Goal: Task Accomplishment & Management: Complete application form

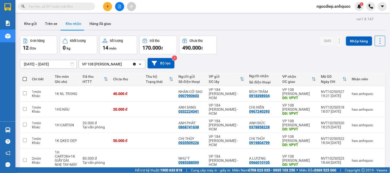
click at [67, 6] on input "text" at bounding box center [58, 7] width 61 height 6
click at [96, 26] on button "Hàng đã giao" at bounding box center [100, 23] width 30 height 12
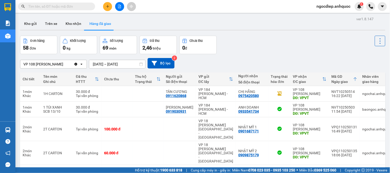
drag, startPoint x: 158, startPoint y: 2, endPoint x: 269, endPoint y: 49, distance: 120.3
click at [268, 49] on div "Đơn hàng 58 đơn Khối lượng 0 kg Số lượng 69 món Đã thu 2,46 triệu Chưa thu 0 đ" at bounding box center [202, 45] width 365 height 18
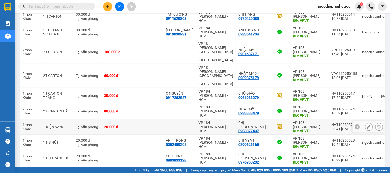
scroll to position [99, 0]
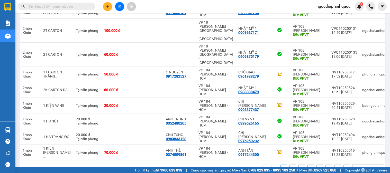
click at [363, 166] on div "10 / trang" at bounding box center [363, 168] width 16 height 5
click at [375, 167] on icon "open" at bounding box center [377, 169] width 4 height 4
click at [356, 166] on div "10 / trang" at bounding box center [363, 168] width 16 height 5
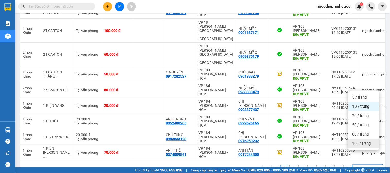
click at [367, 142] on span "100 / trang" at bounding box center [361, 143] width 18 height 5
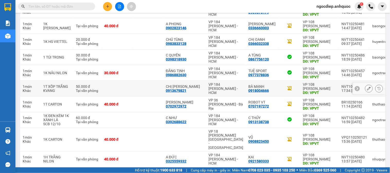
scroll to position [673, 0]
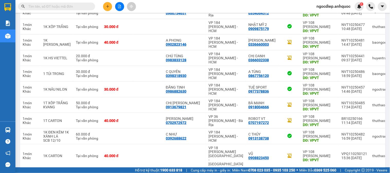
click at [71, 6] on input "text" at bounding box center [58, 7] width 61 height 6
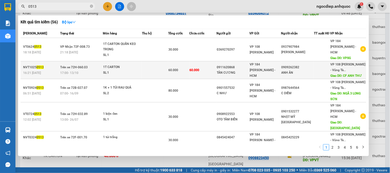
type input "0513"
click at [156, 67] on td at bounding box center [155, 70] width 26 height 18
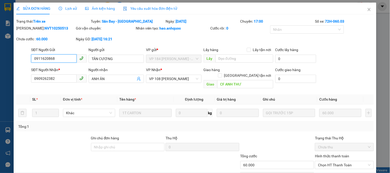
type input "0911620868"
type input "TÂN CƯƠNG"
type input "0909262382"
type input "ANH ÂN"
type input "CF ANH THƯ"
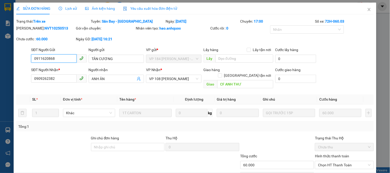
type input "60.000"
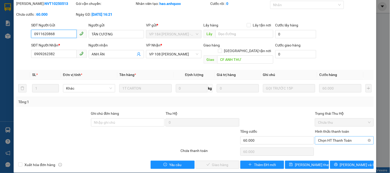
click at [345, 137] on span "Chọn HT Thanh Toán" at bounding box center [344, 141] width 52 height 8
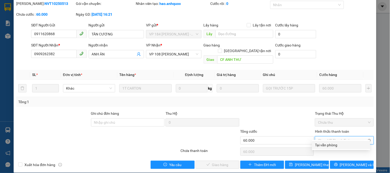
click at [335, 137] on span "Chọn HT Thanh Toán" at bounding box center [344, 141] width 52 height 8
click at [333, 146] on div "Tại văn phòng" at bounding box center [341, 145] width 52 height 6
type input "0"
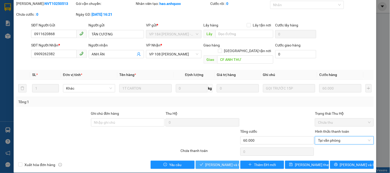
click at [215, 162] on span "[PERSON_NAME] và Giao hàng" at bounding box center [229, 165] width 49 height 6
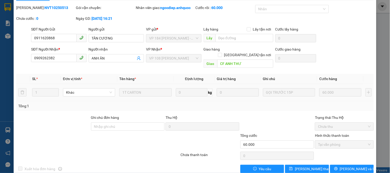
scroll to position [0, 0]
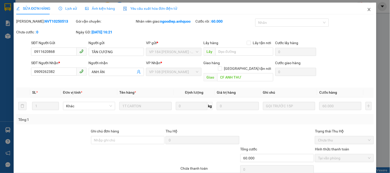
click at [367, 9] on icon "close" at bounding box center [369, 9] width 4 height 4
click at [364, 9] on div "ngocdiep.anhquoc 1" at bounding box center [350, 6] width 77 height 9
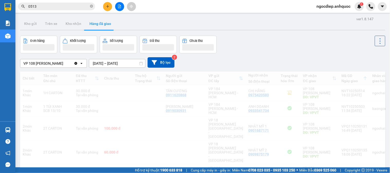
click at [380, 20] on div "Kho gửi Trên xe Kho nhận Hàng đã giao" at bounding box center [202, 24] width 365 height 14
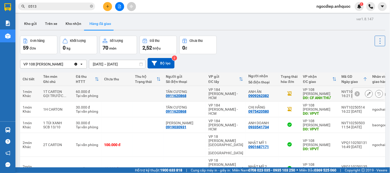
click at [79, 4] on input "0513" at bounding box center [58, 7] width 61 height 6
click at [70, 6] on input "0513" at bounding box center [58, 7] width 61 height 6
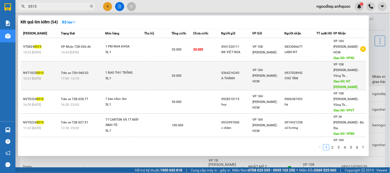
type input "0515"
click at [141, 70] on div "1 BAO THƯ TRẮNG" at bounding box center [125, 73] width 39 height 6
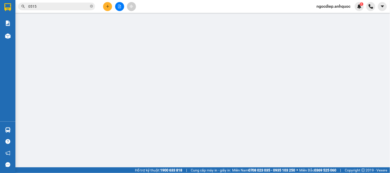
click at [131, 69] on input "Người nhận" at bounding box center [114, 72] width 44 height 6
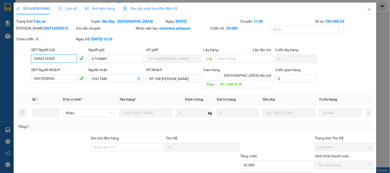
type input "0364216345"
type input "A THÀNH"
type input "0937028942"
type input "CHÚ TÂM"
type input "NT LAM SƠN"
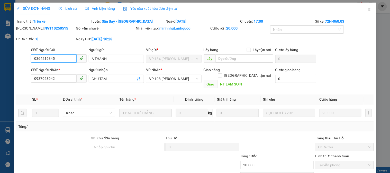
type input "20.000"
click at [367, 11] on icon "close" at bounding box center [368, 9] width 3 height 3
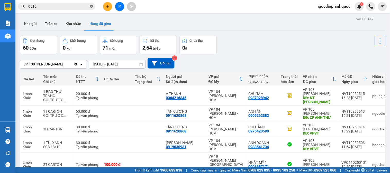
click at [92, 6] on icon "close-circle" at bounding box center [91, 6] width 3 height 3
click at [77, 23] on button "Kho nhận" at bounding box center [73, 23] width 24 height 12
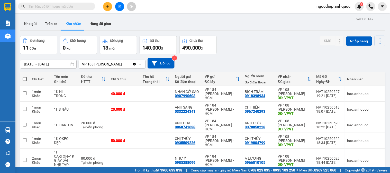
click at [106, 7] on icon "plus" at bounding box center [108, 7] width 4 height 4
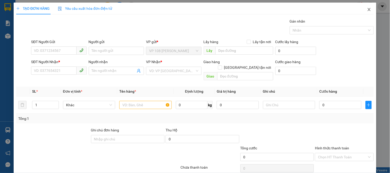
click at [367, 10] on icon "close" at bounding box center [369, 9] width 4 height 4
click at [367, 9] on icon "close" at bounding box center [368, 9] width 3 height 3
click at [365, 9] on div "ngocdiep.anhquoc 1" at bounding box center [350, 6] width 77 height 9
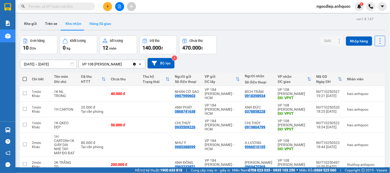
click at [104, 23] on button "Hàng đã giao" at bounding box center [100, 23] width 30 height 12
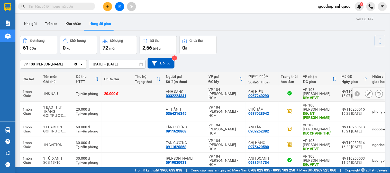
click at [367, 93] on icon at bounding box center [369, 94] width 4 height 4
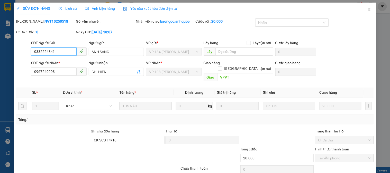
type input "0332224341"
type input "ANH SANG"
type input "0967240293"
type input "CHỊ HIỀN"
type input "VPVT"
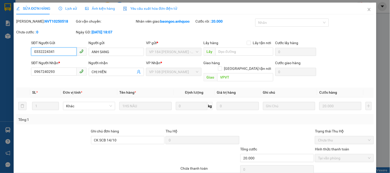
type input "CK SCB 14/10"
type input "20.000"
click at [367, 10] on icon "close" at bounding box center [369, 9] width 4 height 4
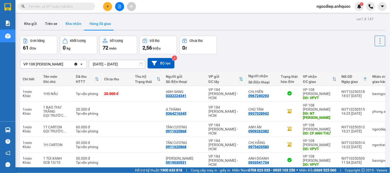
click at [75, 24] on button "Kho nhận" at bounding box center [73, 23] width 24 height 12
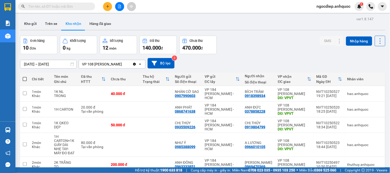
click at [85, 5] on input "text" at bounding box center [58, 7] width 61 height 6
click at [70, 6] on input "text" at bounding box center [58, 7] width 61 height 6
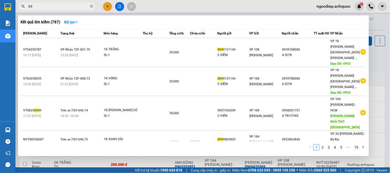
type input "0"
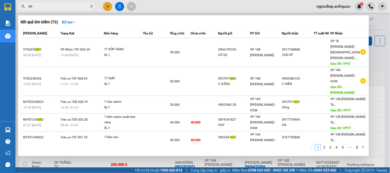
type input "6"
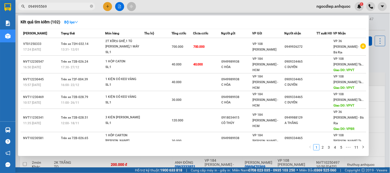
type input "0949955692"
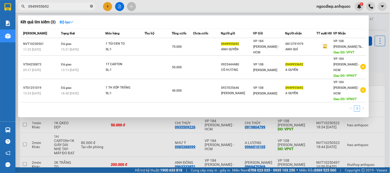
click at [91, 6] on icon "close-circle" at bounding box center [91, 6] width 3 height 3
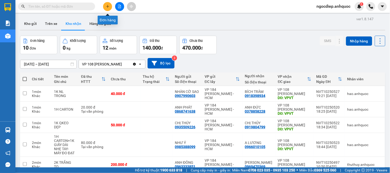
click at [108, 6] on icon "plus" at bounding box center [107, 6] width 3 height 0
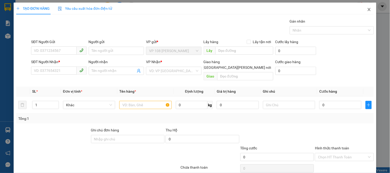
click at [367, 8] on icon "close" at bounding box center [369, 9] width 4 height 4
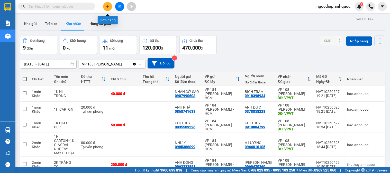
click at [109, 8] on button at bounding box center [107, 6] width 9 height 9
